Goal: Task Accomplishment & Management: Use online tool/utility

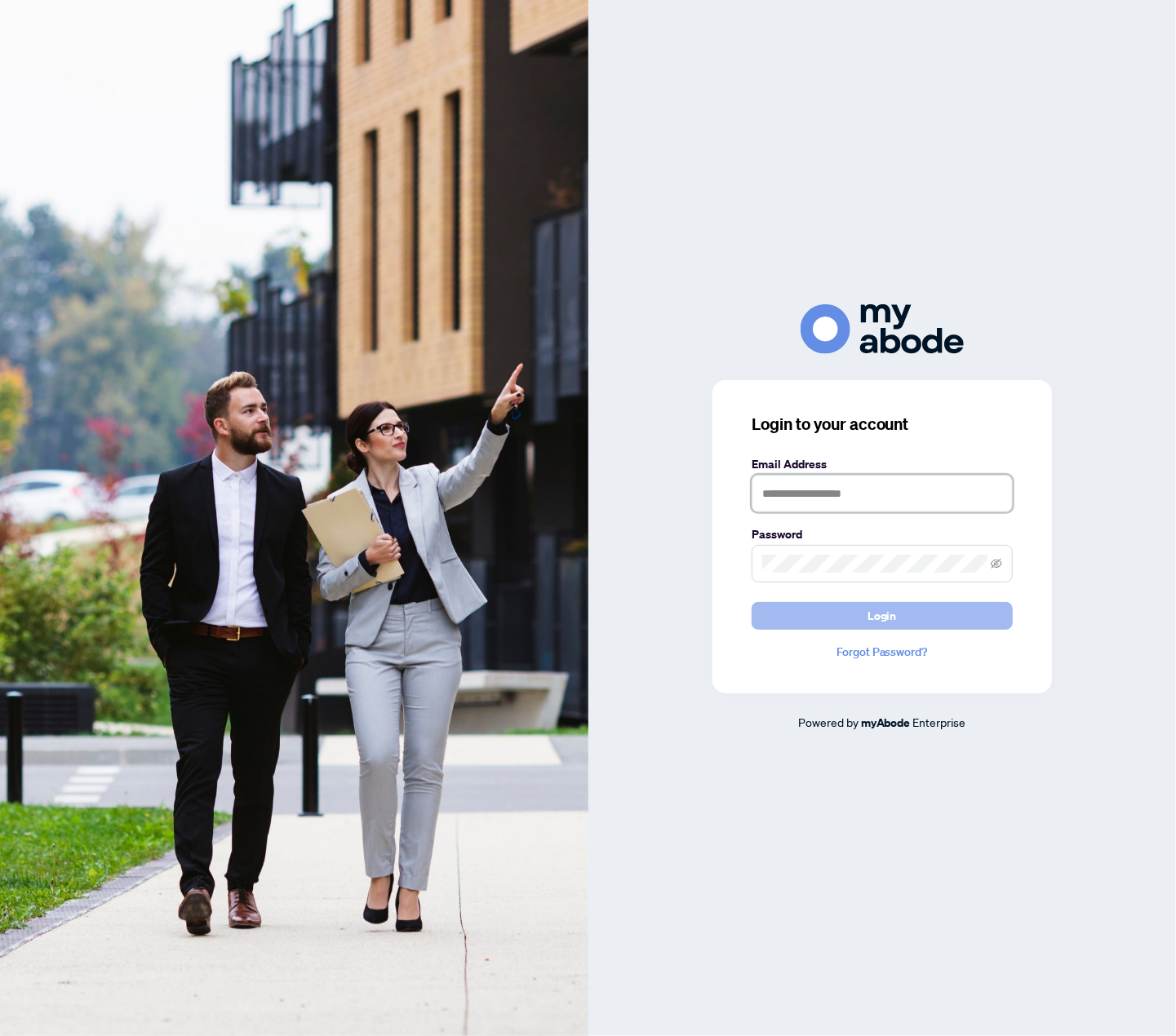
type input "**********"
click at [901, 614] on button "Login" at bounding box center [882, 615] width 261 height 28
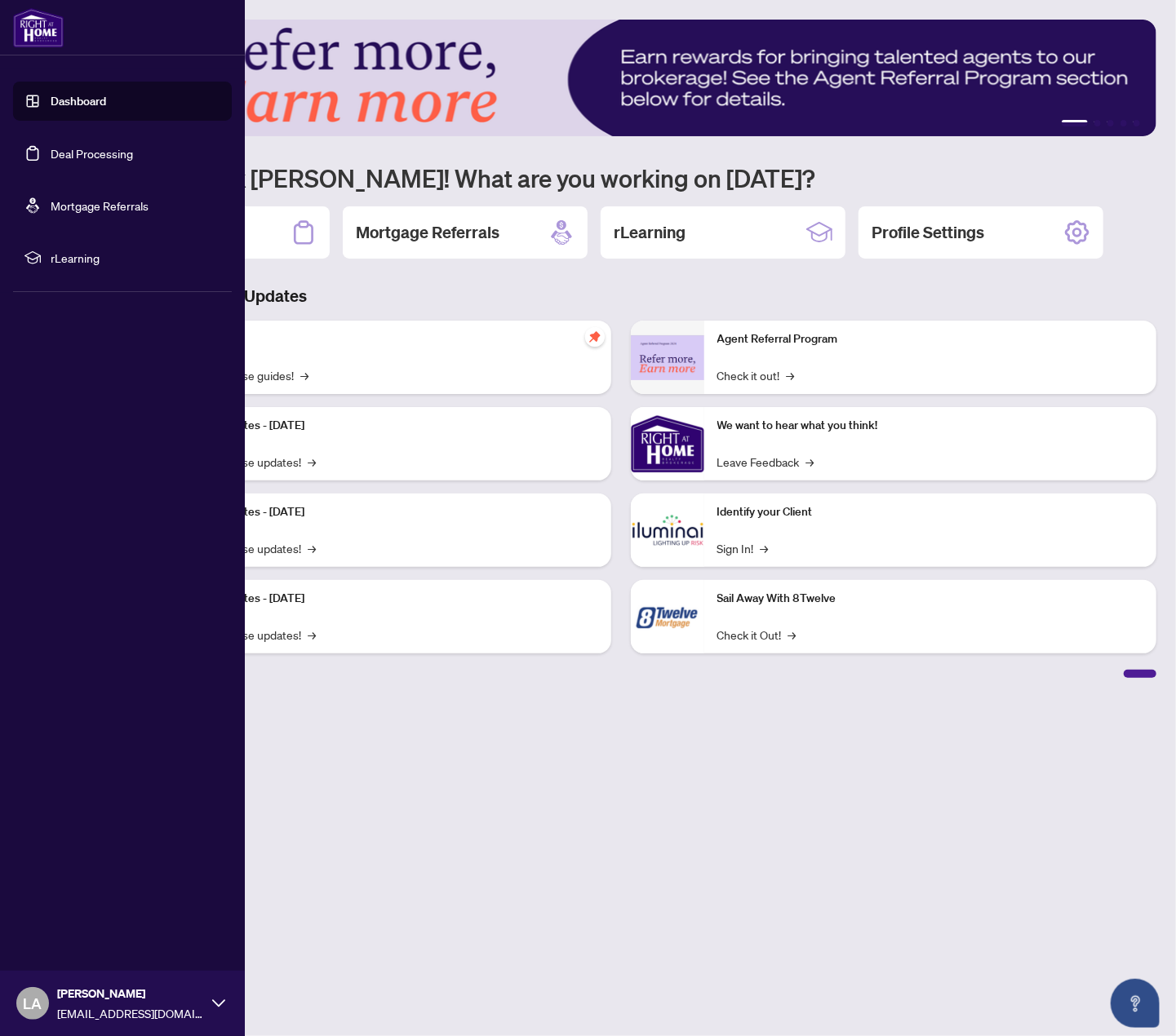
click at [62, 150] on link "Deal Processing" at bounding box center [92, 154] width 83 height 15
